Goal: Find specific page/section: Find specific page/section

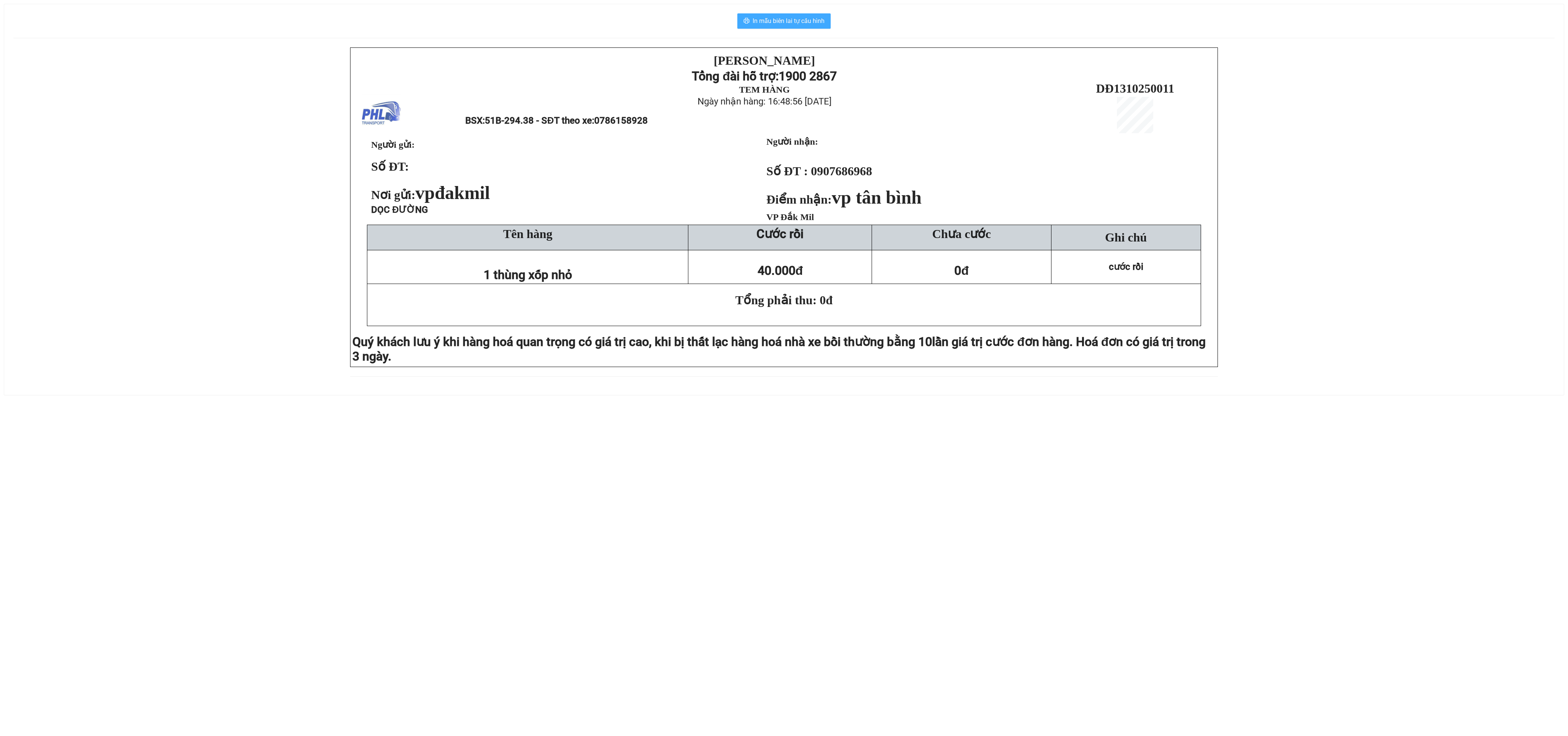
click at [789, 21] on span "In mẫu biên lai tự cấu hình" at bounding box center [788, 21] width 72 height 10
